Goal: Navigation & Orientation: Go to known website

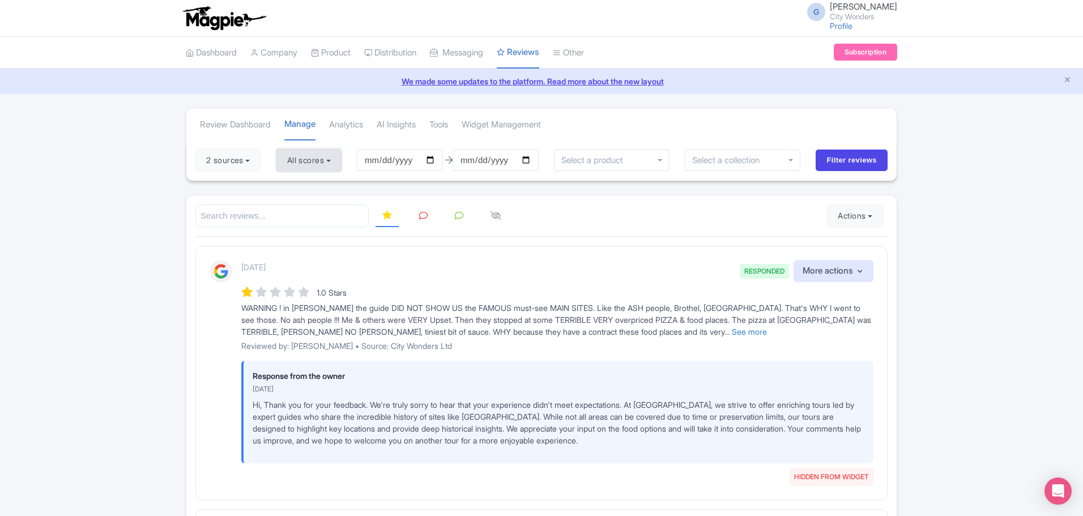
click at [333, 163] on button "All scores" at bounding box center [308, 160] width 65 height 23
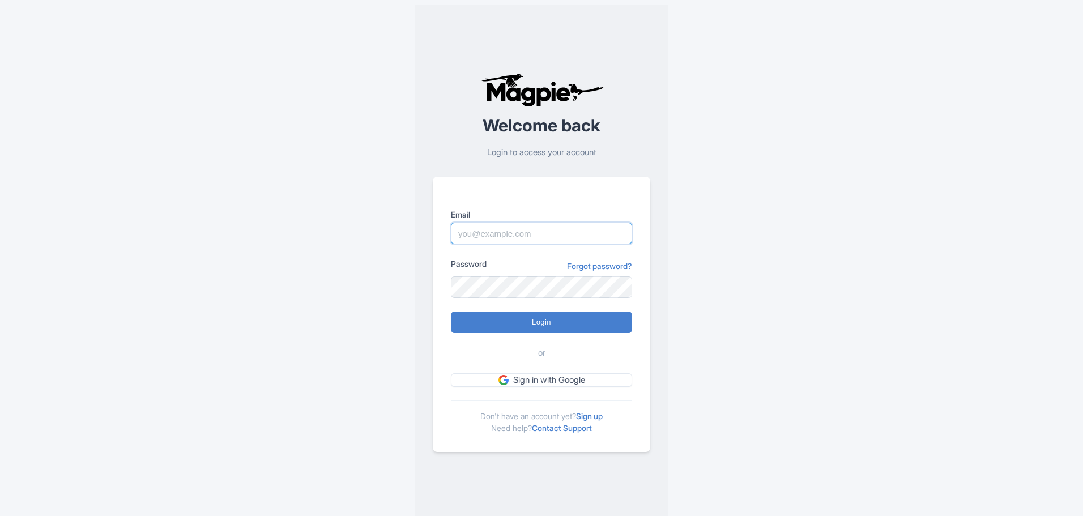
type input "[EMAIL_ADDRESS][DOMAIN_NAME]"
click at [539, 336] on form "Email [EMAIL_ADDRESS][DOMAIN_NAME] Password Forgot password? Login or Sign in w…" at bounding box center [541, 297] width 181 height 178
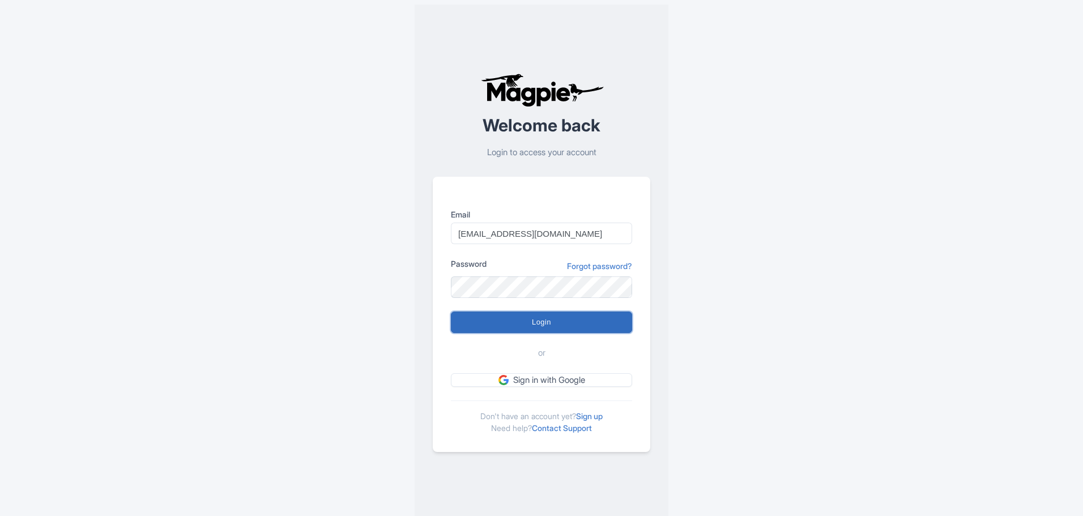
click at [540, 317] on input "Login" at bounding box center [541, 323] width 181 height 22
type input "Logging in..."
